Goal: Communication & Community: Answer question/provide support

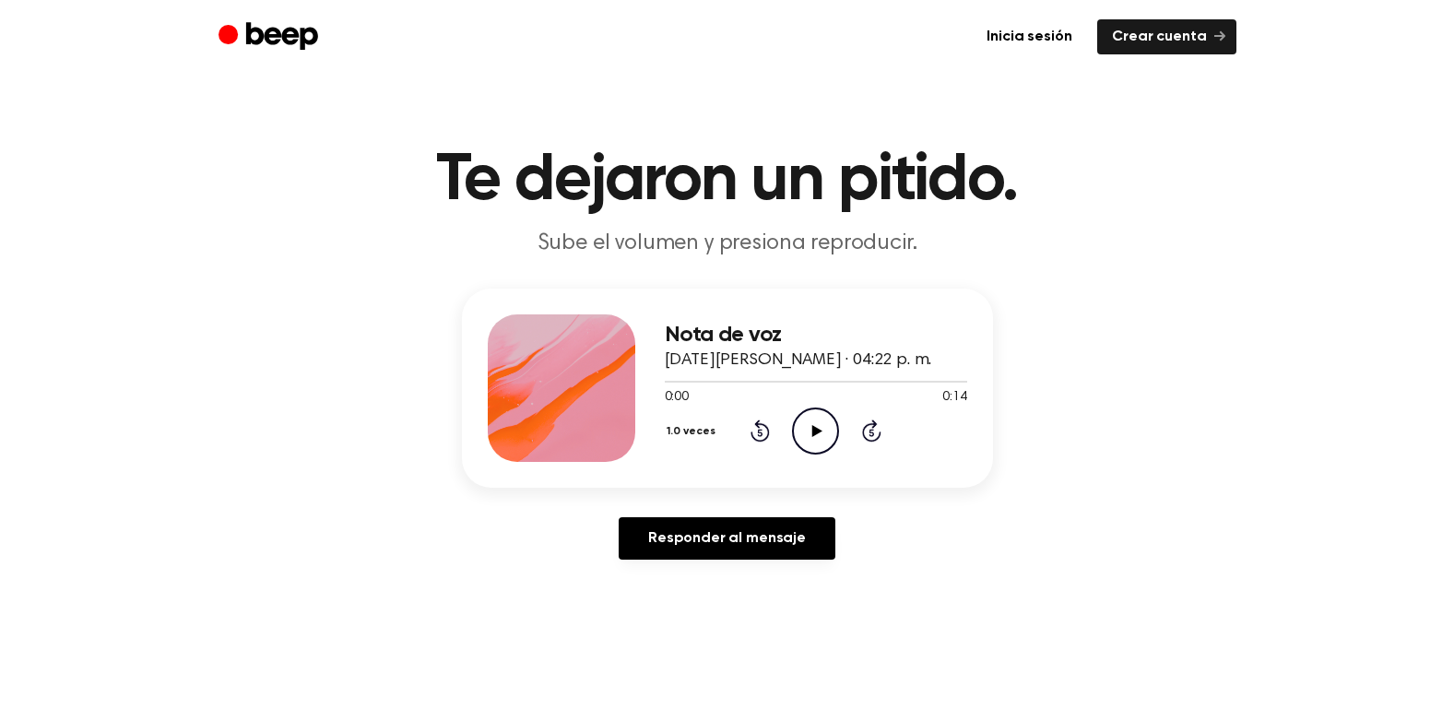
drag, startPoint x: 0, startPoint y: 0, endPoint x: 822, endPoint y: 427, distance: 926.1
click at [822, 427] on icon "Reproducir audio" at bounding box center [815, 431] width 47 height 47
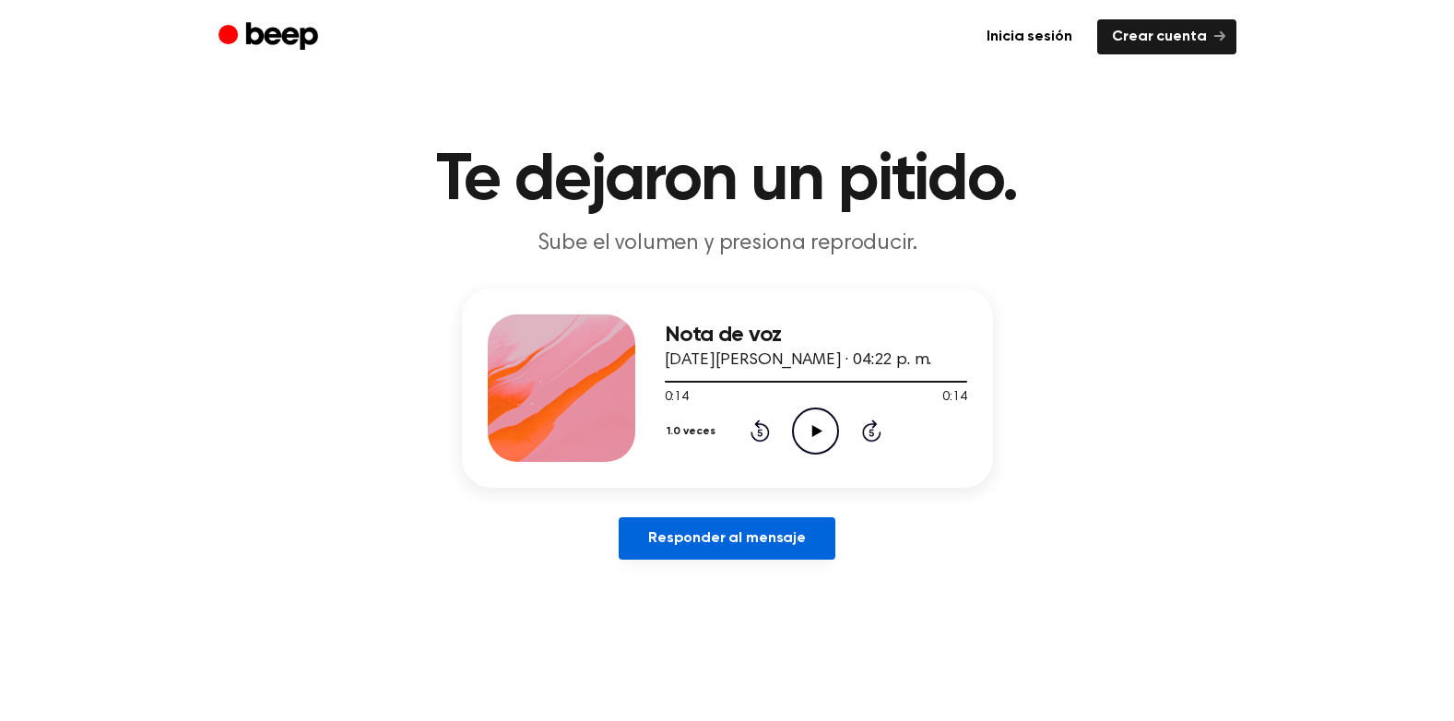
click at [744, 544] on link "Responder al mensaje" at bounding box center [727, 538] width 217 height 42
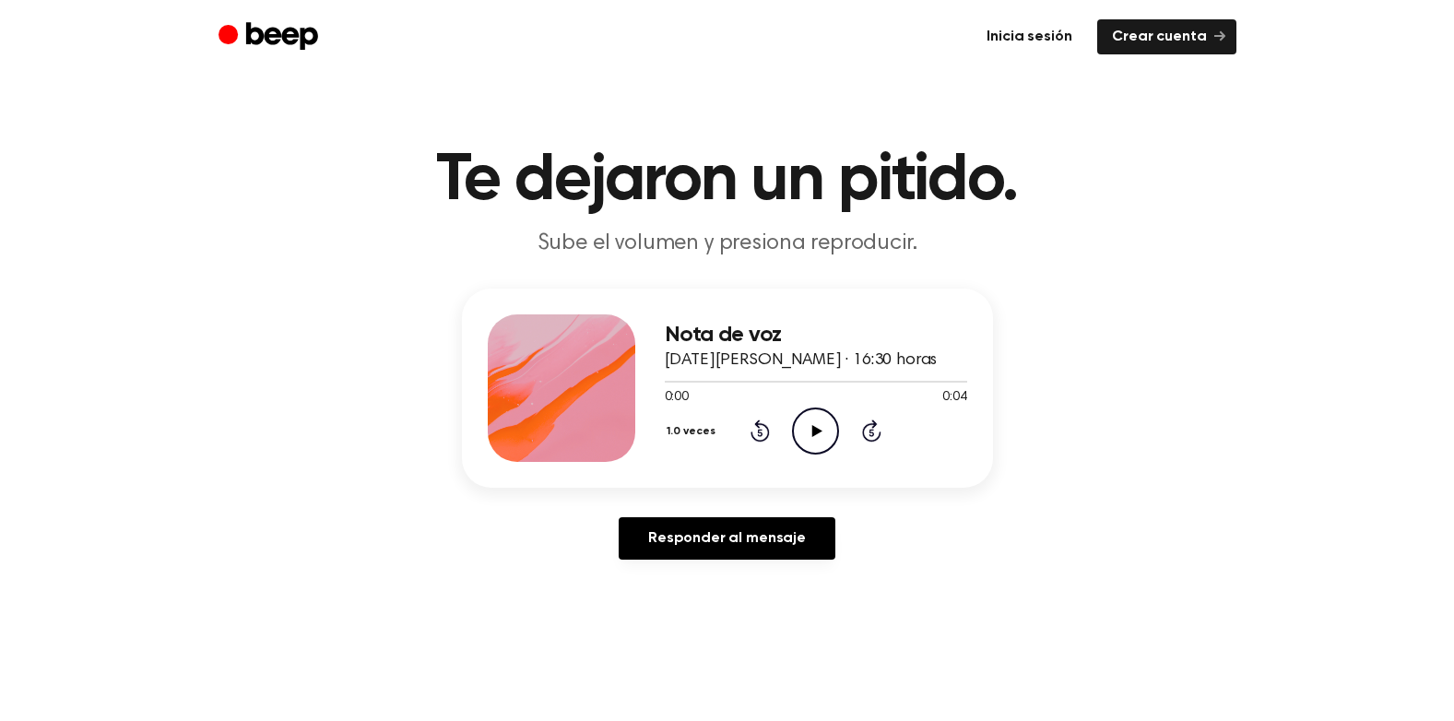
click at [1052, 40] on link "Inicia sesión" at bounding box center [1029, 36] width 114 height 35
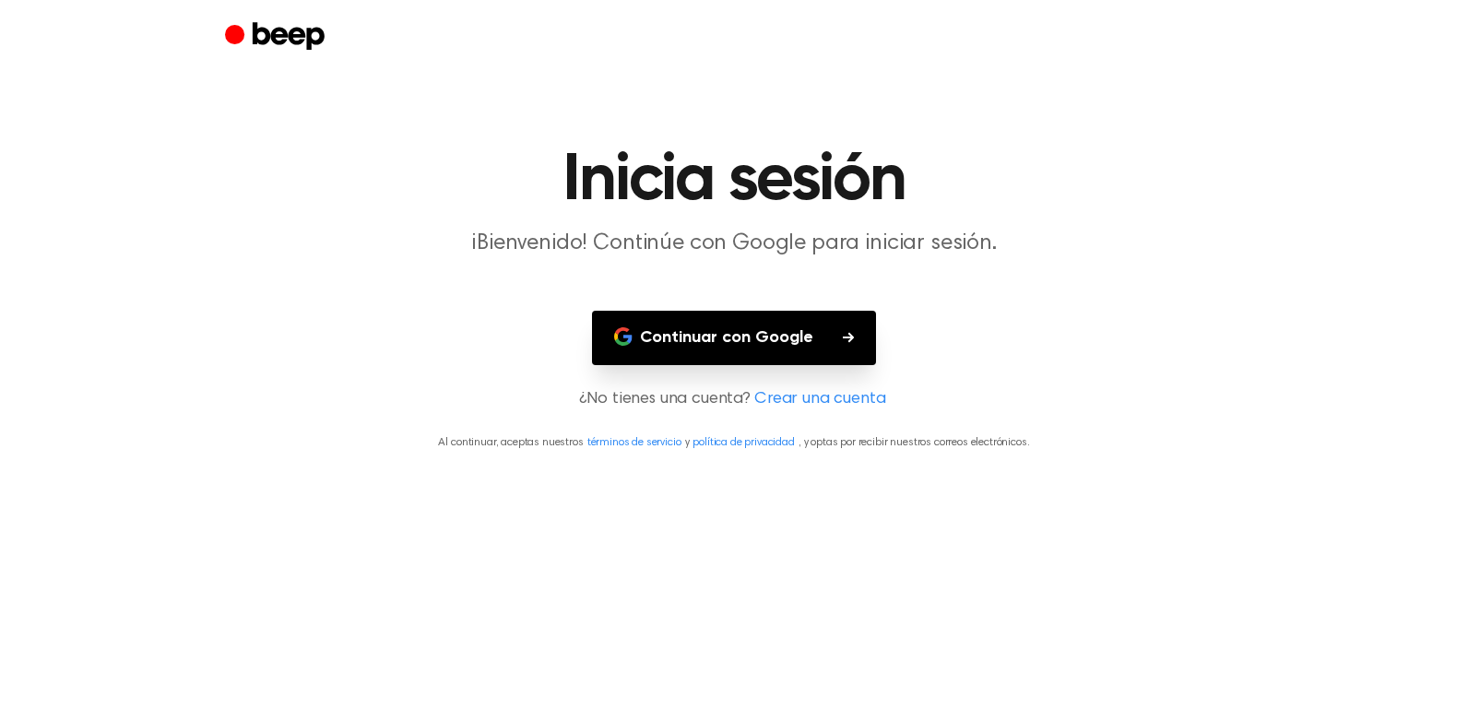
click at [755, 335] on font "Continuar con Google" at bounding box center [726, 338] width 173 height 25
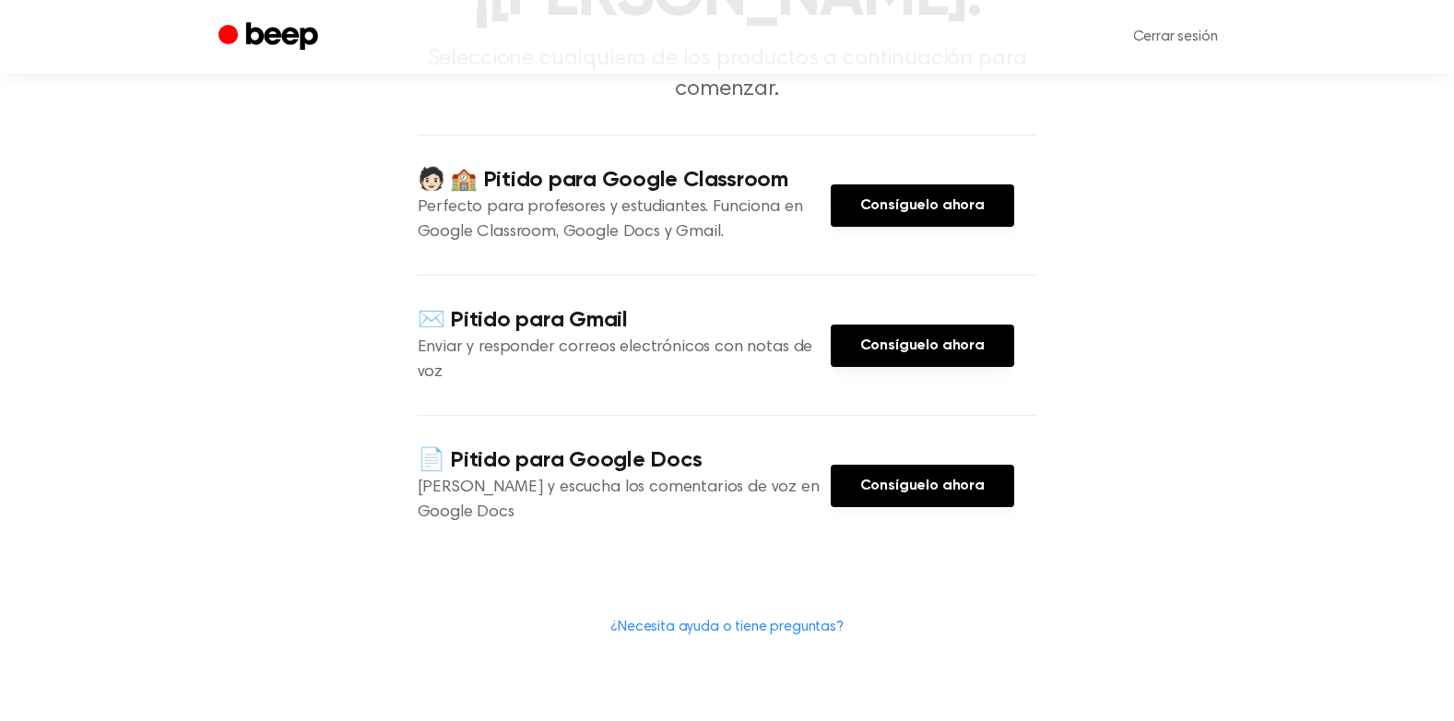
scroll to position [92, 0]
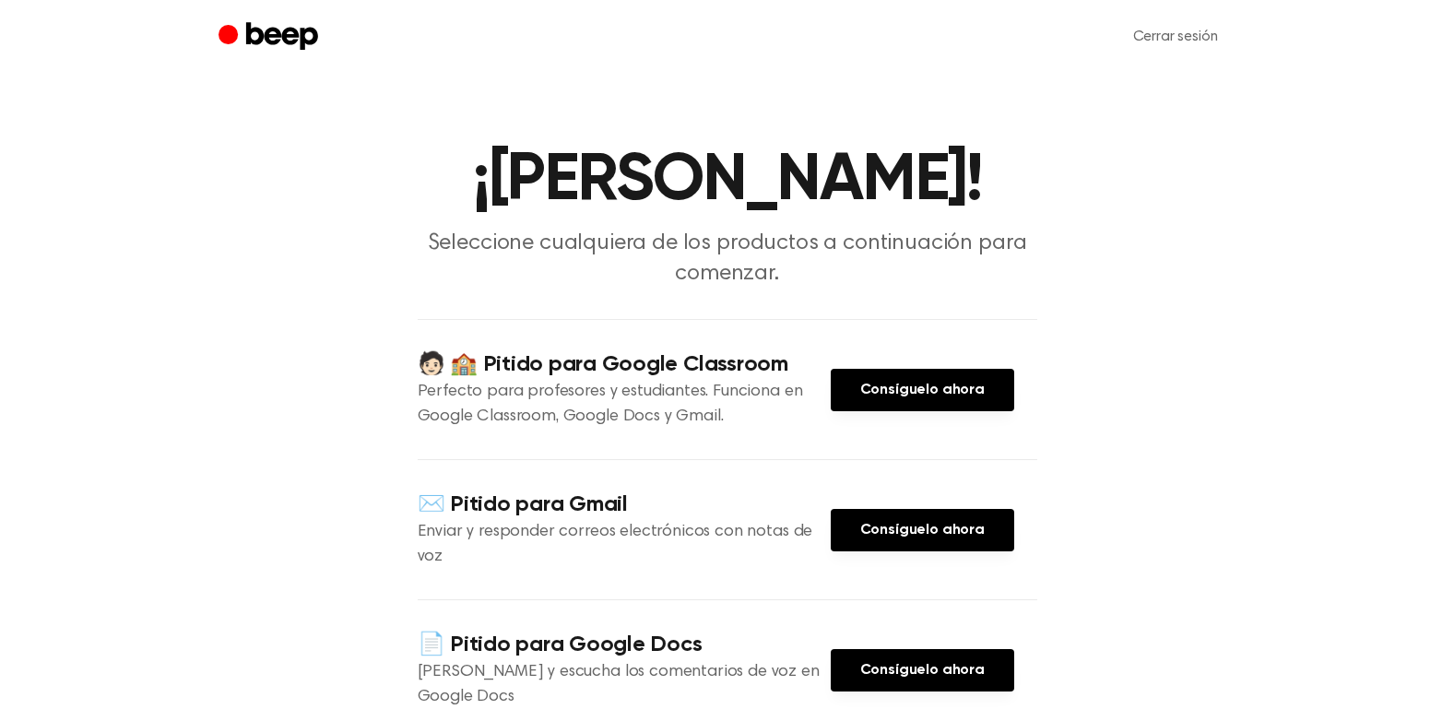
click at [1311, 172] on header "¡[PERSON_NAME]! Seleccione cualquiera de los productos a continuación para come…" at bounding box center [727, 219] width 1410 height 142
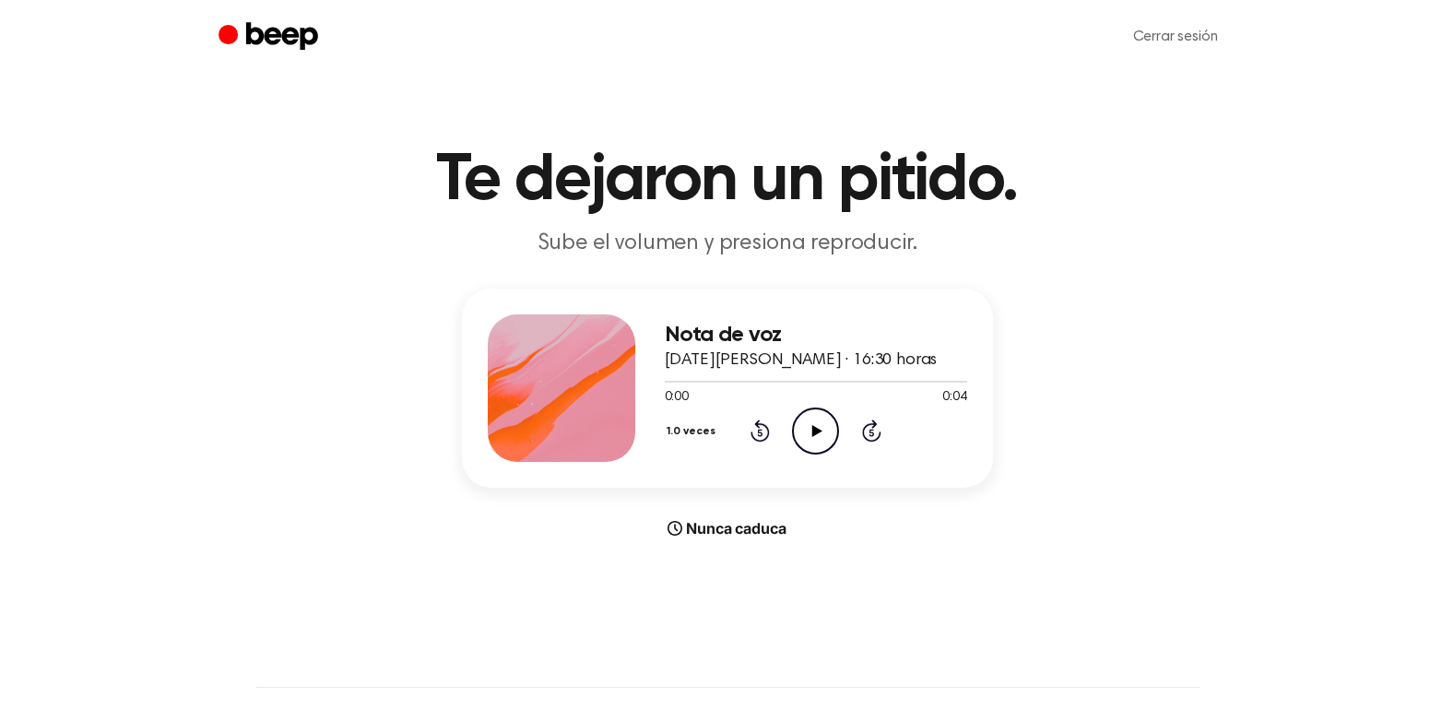
click at [914, 19] on ul "Cerrar sesión" at bounding box center [787, 37] width 899 height 44
click at [674, 531] on icon at bounding box center [675, 528] width 15 height 15
click at [710, 530] on font "Nunca caduca" at bounding box center [736, 528] width 100 height 22
click at [1181, 33] on link "Cerrar sesión" at bounding box center [1176, 37] width 122 height 44
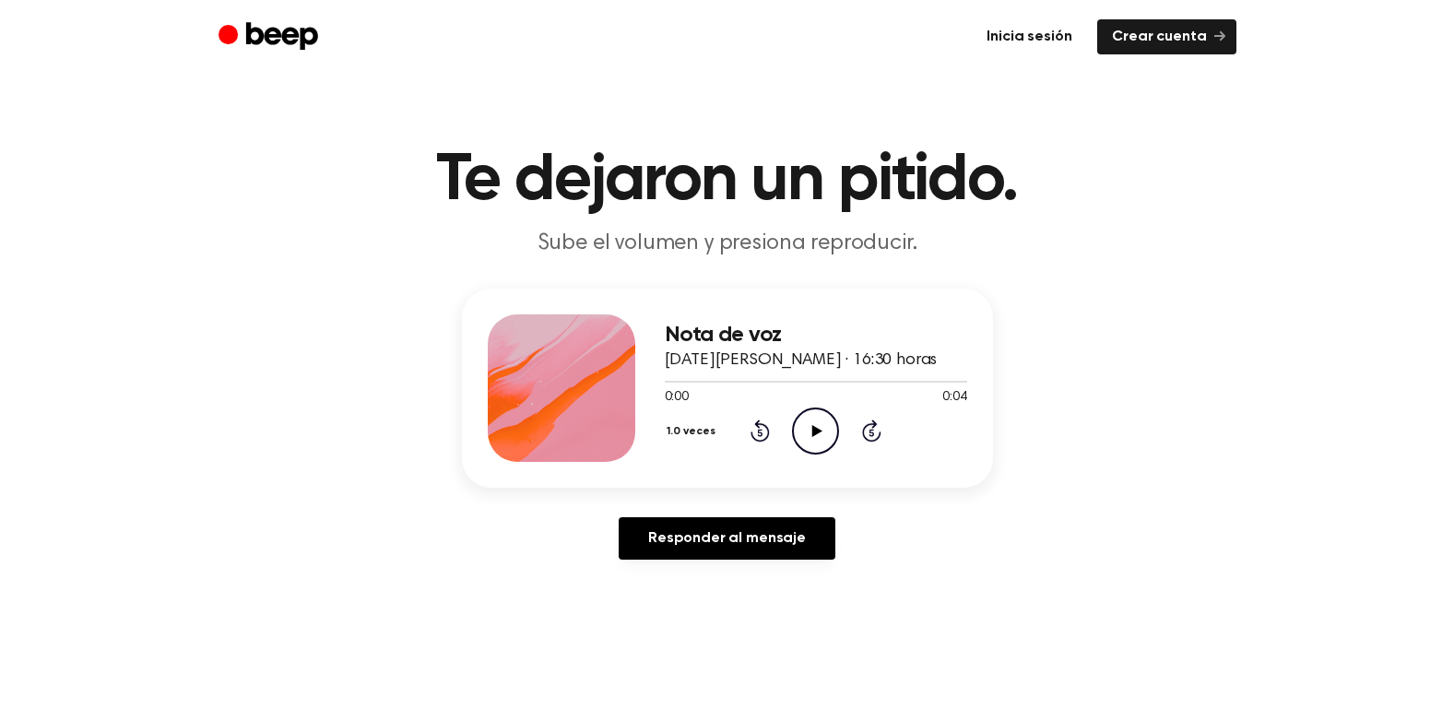
click at [1038, 29] on link "Inicia sesión" at bounding box center [1029, 36] width 114 height 35
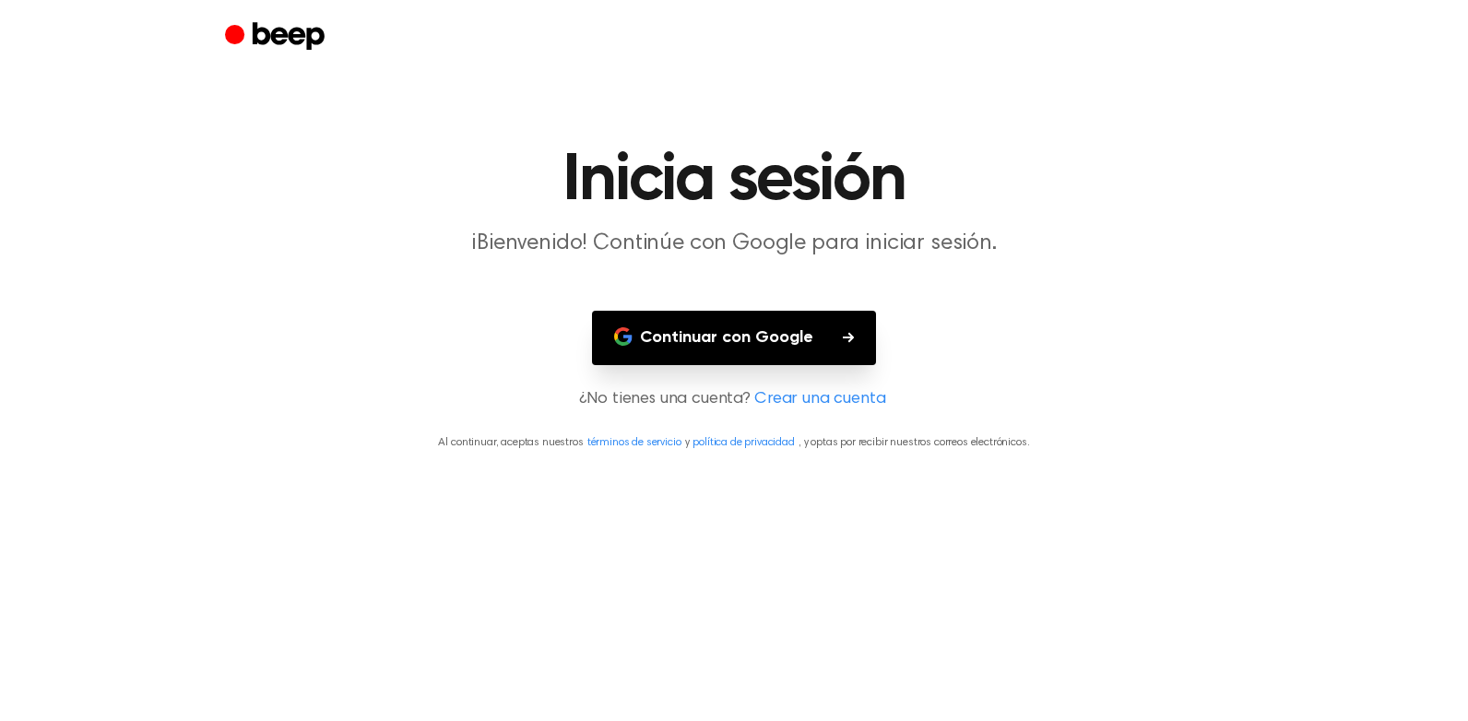
click at [778, 339] on font "Continuar con Google" at bounding box center [726, 338] width 173 height 25
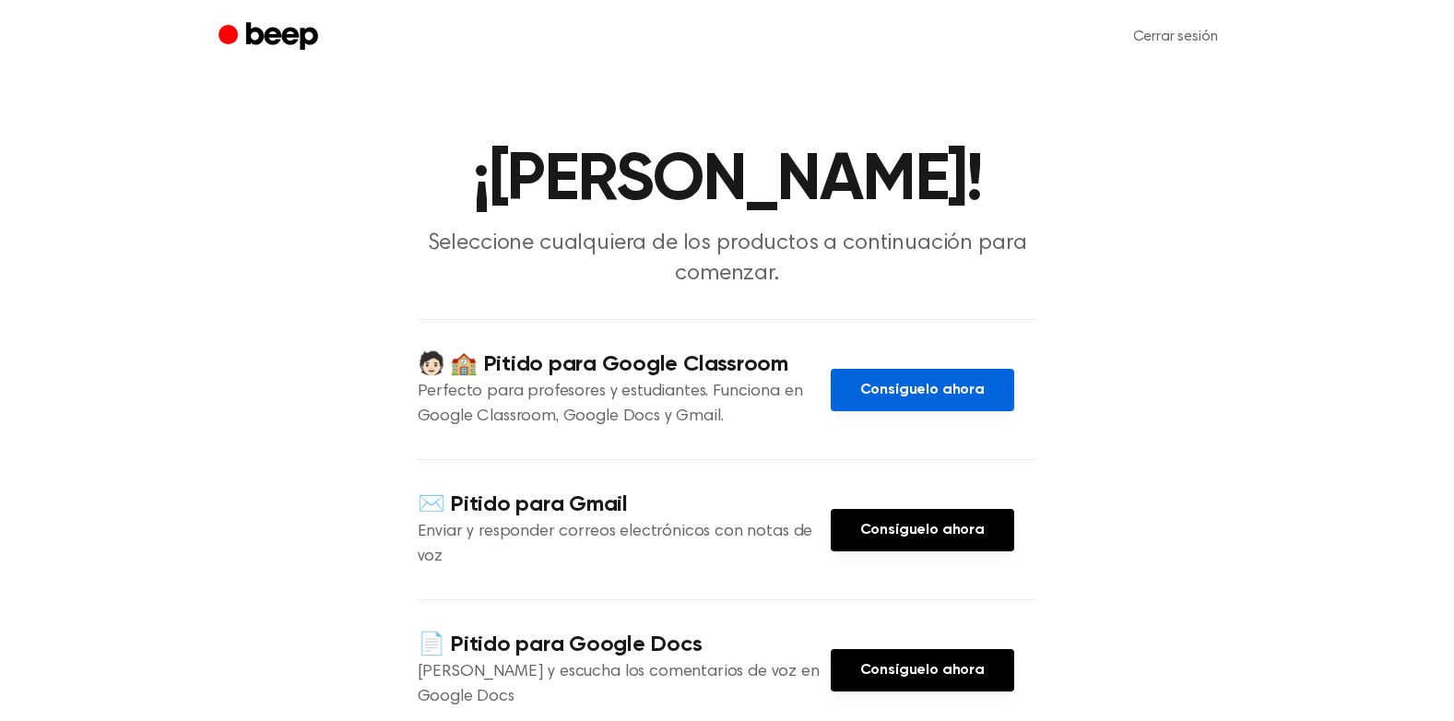
click at [923, 369] on link "Consíguelo ahora" at bounding box center [923, 390] width 184 height 42
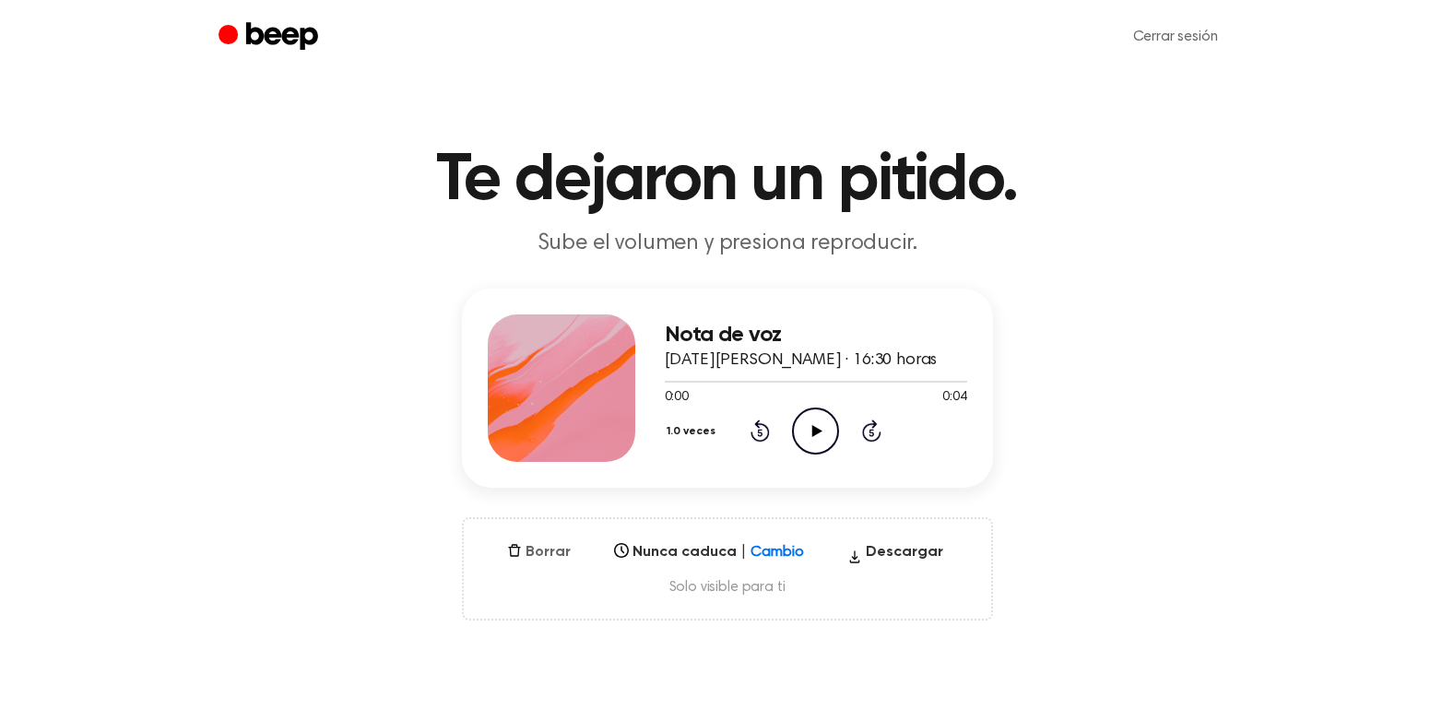
click at [552, 550] on font "Borrar" at bounding box center [548, 552] width 45 height 22
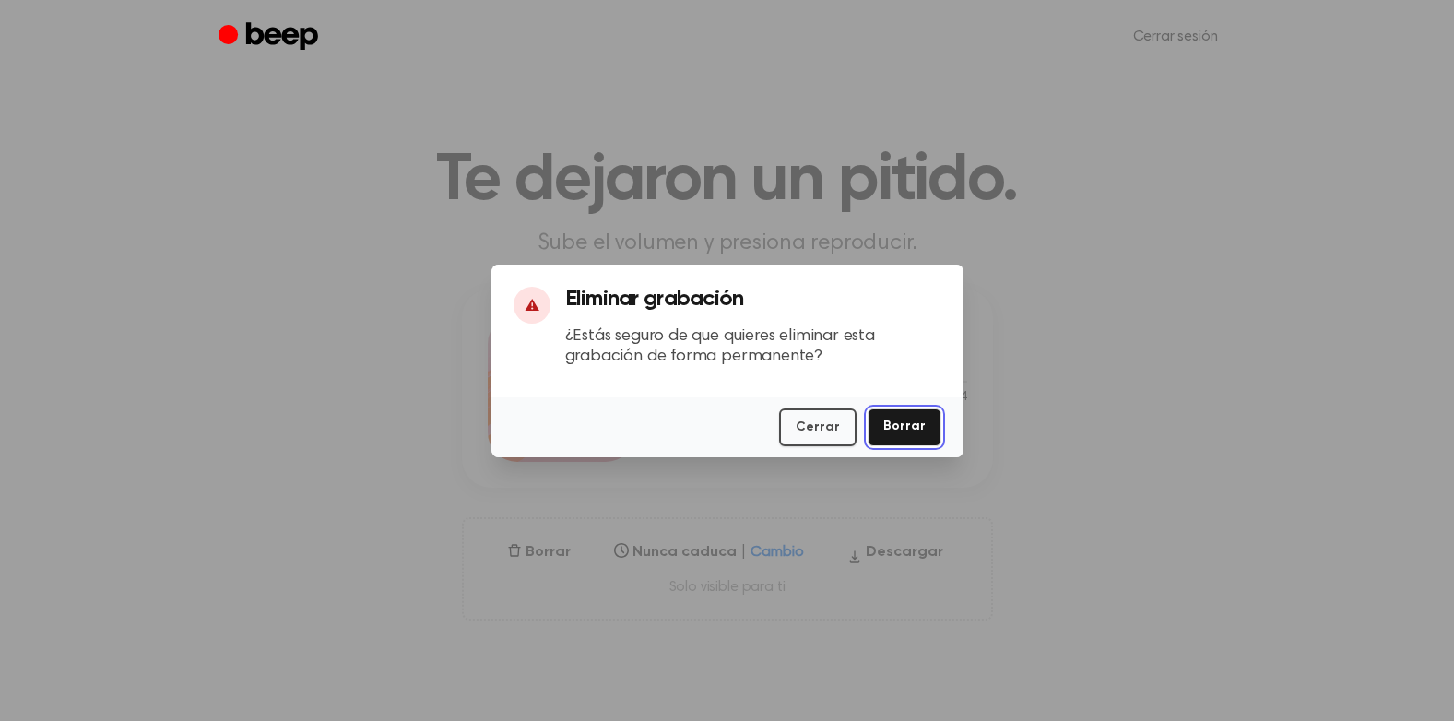
click at [893, 426] on button "Borrar" at bounding box center [905, 428] width 74 height 38
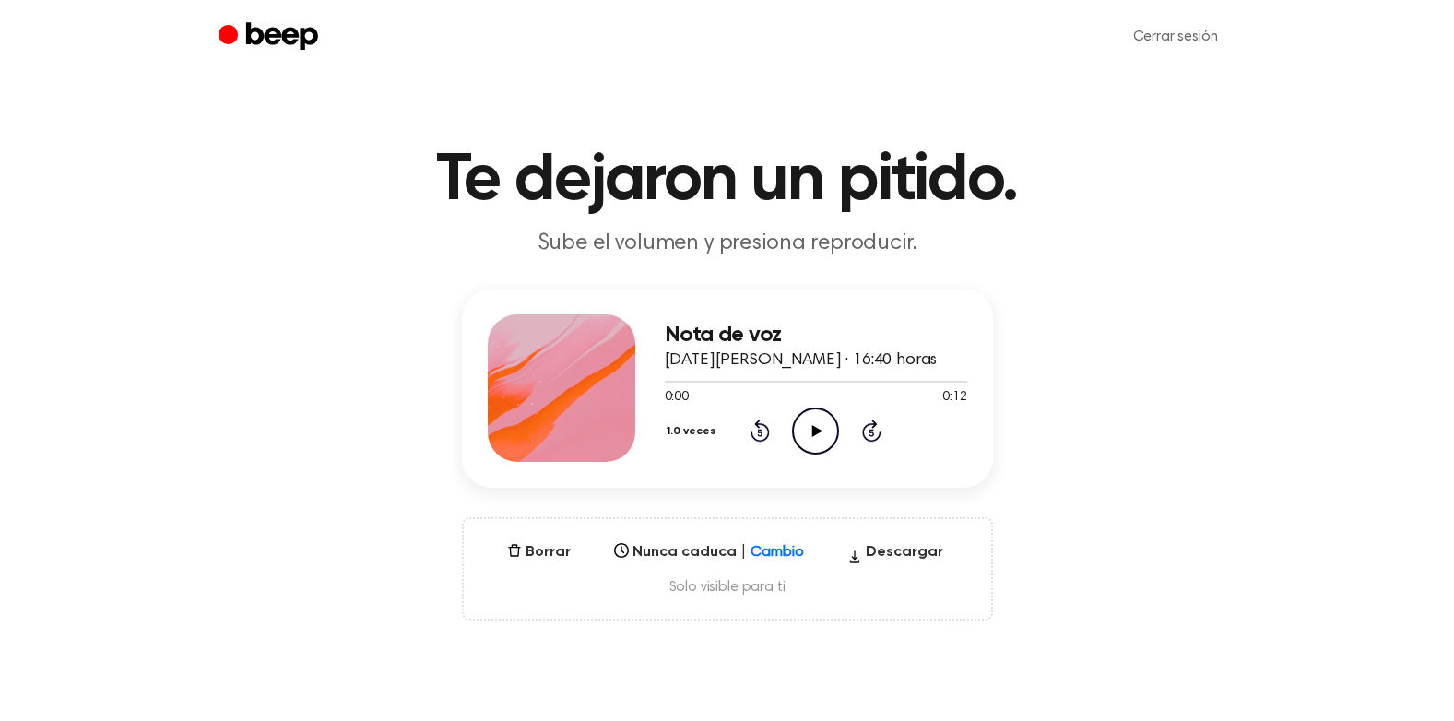
click at [812, 437] on icon "Reproducir audio" at bounding box center [815, 431] width 47 height 47
click at [753, 551] on div "Escoger..." at bounding box center [709, 547] width 205 height 26
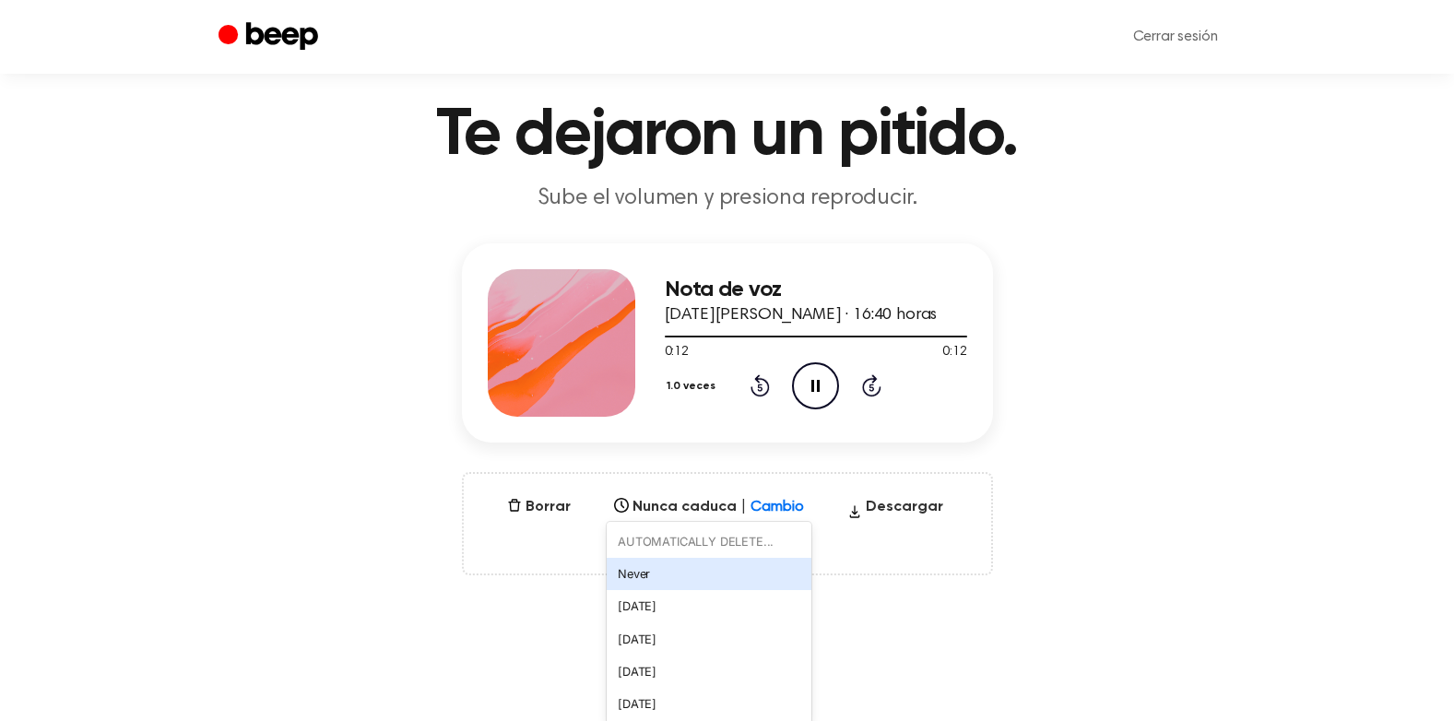
scroll to position [55, 0]
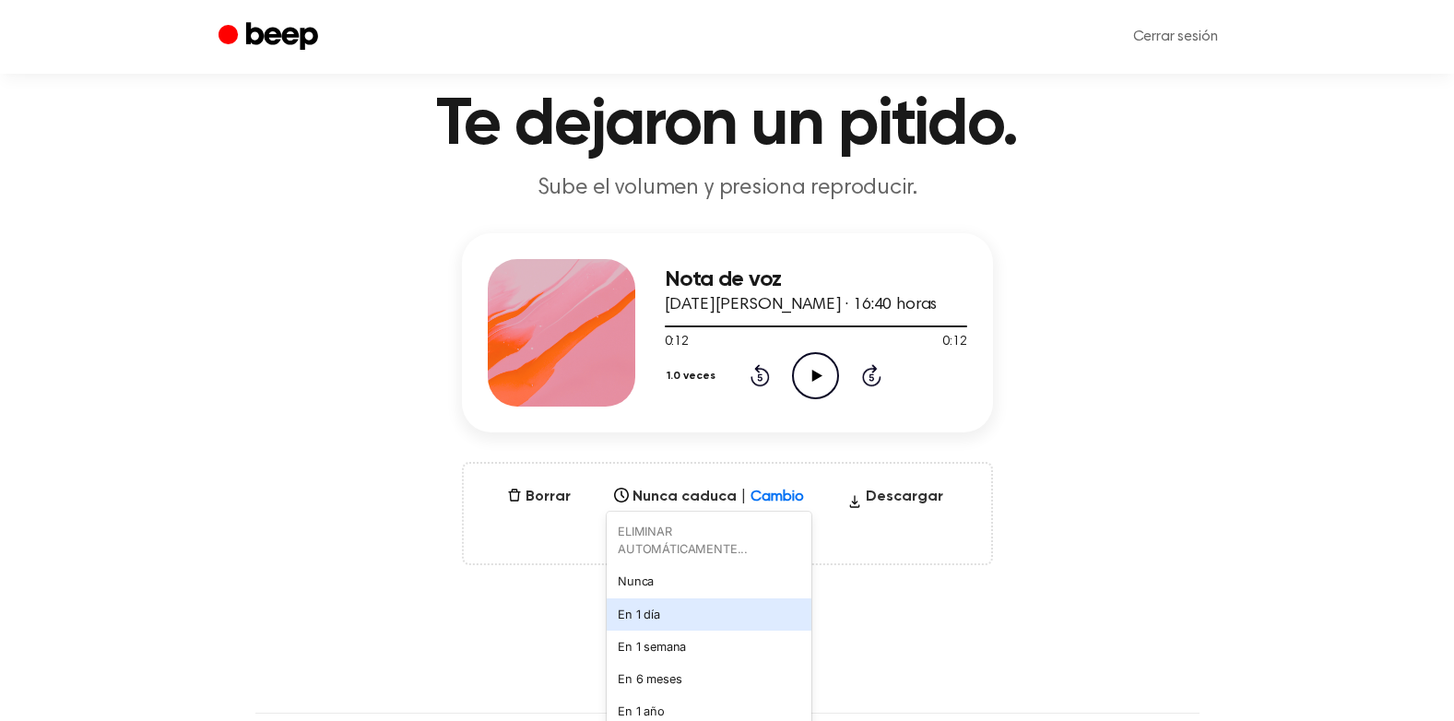
click at [732, 612] on div "En 1 día" at bounding box center [709, 615] width 205 height 32
